Goal: Task Accomplishment & Management: Manage account settings

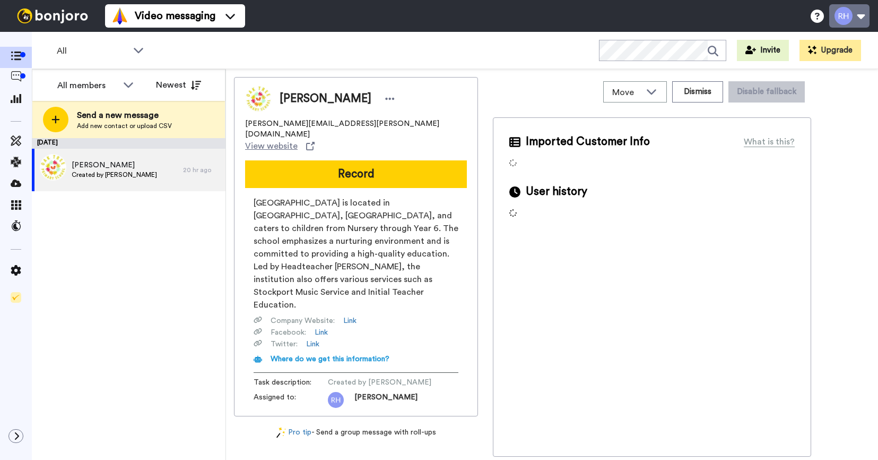
click at [861, 21] on button at bounding box center [849, 15] width 40 height 23
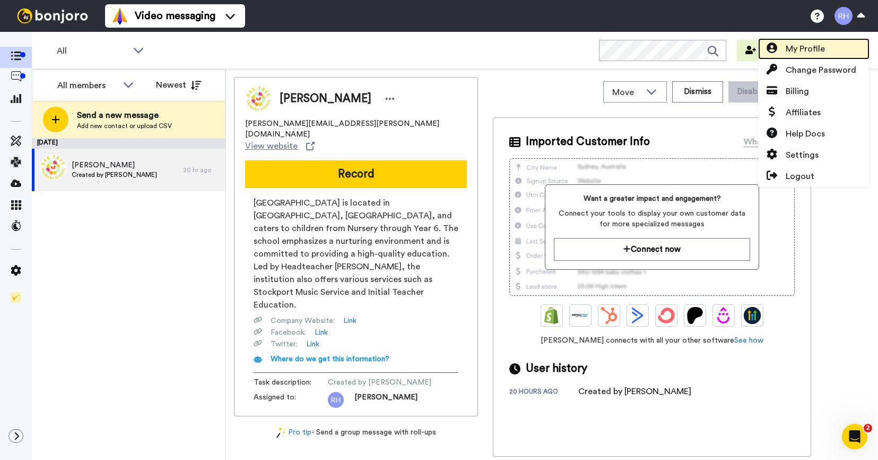
click at [817, 50] on span "My Profile" at bounding box center [805, 48] width 39 height 13
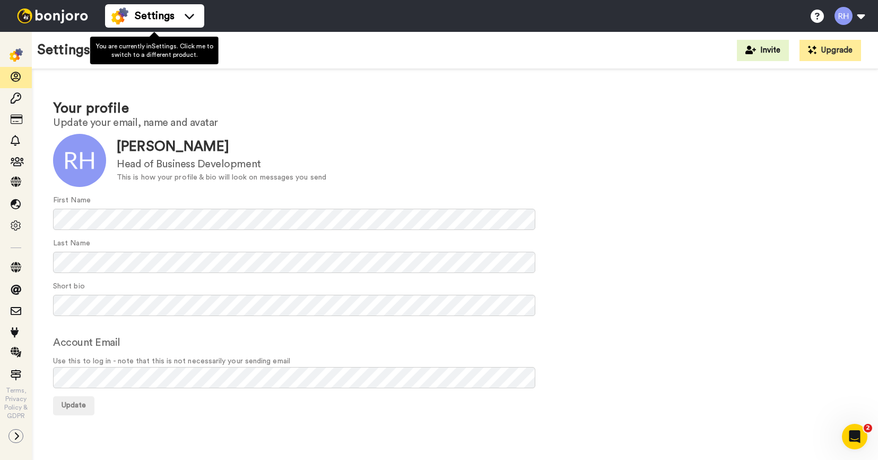
click at [52, 15] on img at bounding box center [53, 15] width 80 height 15
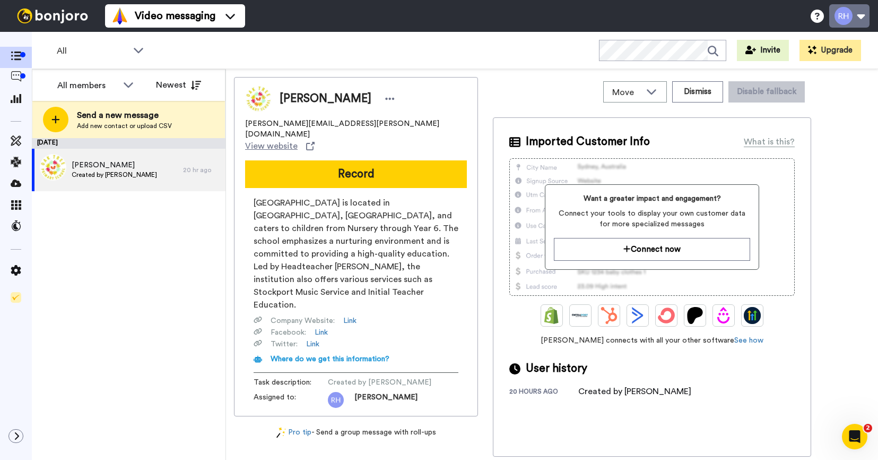
click at [859, 21] on button at bounding box center [849, 15] width 40 height 23
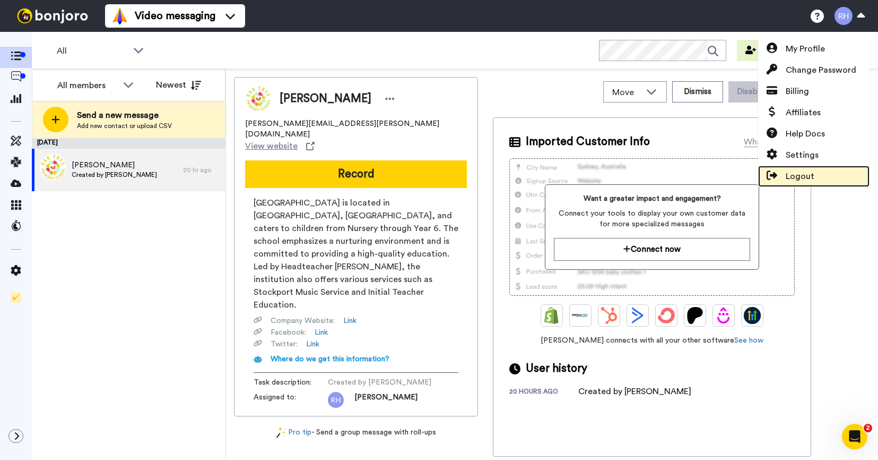
click at [805, 181] on span "Logout" at bounding box center [800, 176] width 29 height 13
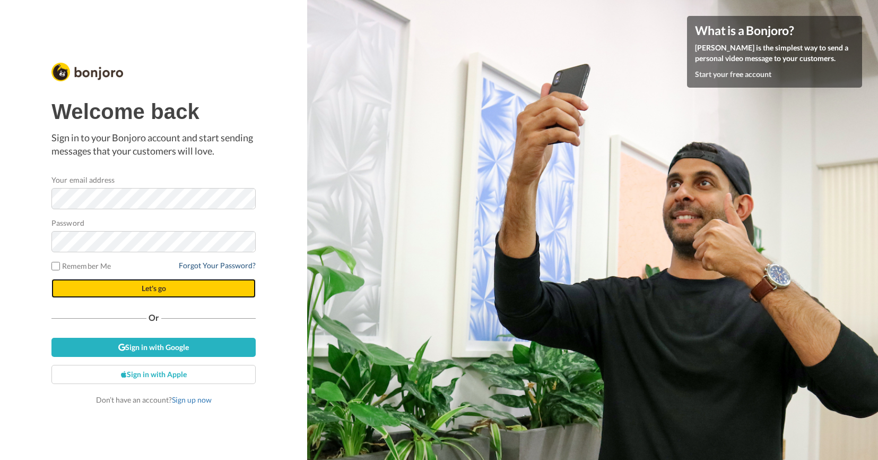
drag, startPoint x: 159, startPoint y: 287, endPoint x: 202, endPoint y: 265, distance: 48.2
click at [160, 286] on span "Let's go" at bounding box center [154, 287] width 24 height 9
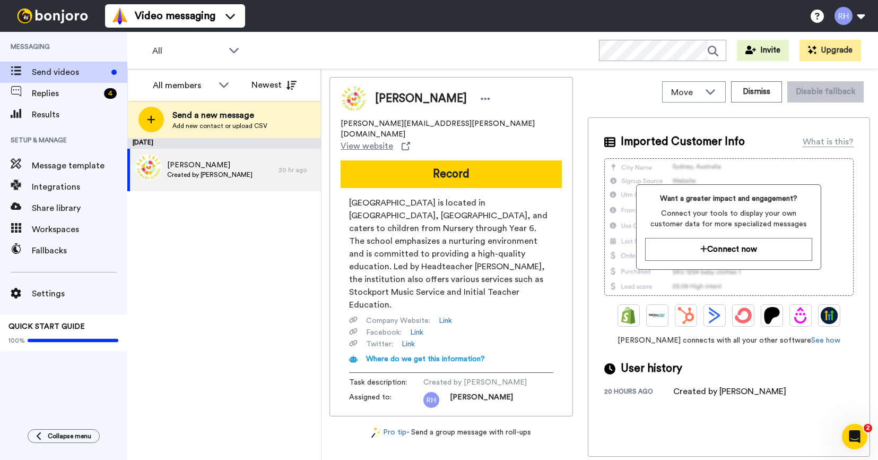
click at [50, 15] on img at bounding box center [53, 15] width 80 height 15
click at [859, 15] on button at bounding box center [849, 15] width 40 height 23
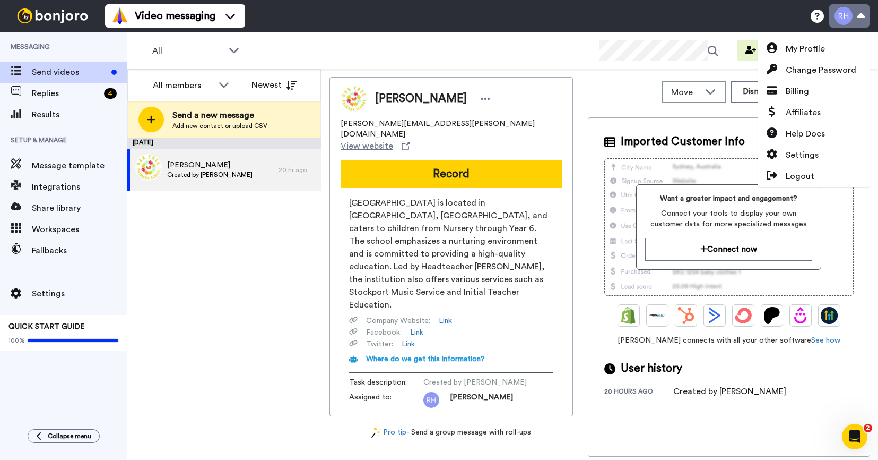
click at [859, 15] on button at bounding box center [849, 15] width 40 height 23
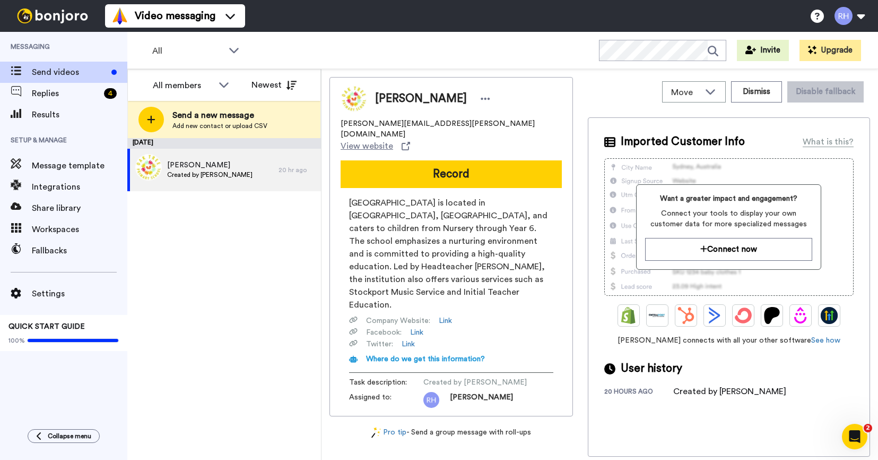
click at [59, 17] on img at bounding box center [53, 15] width 80 height 15
